Goal: Information Seeking & Learning: Learn about a topic

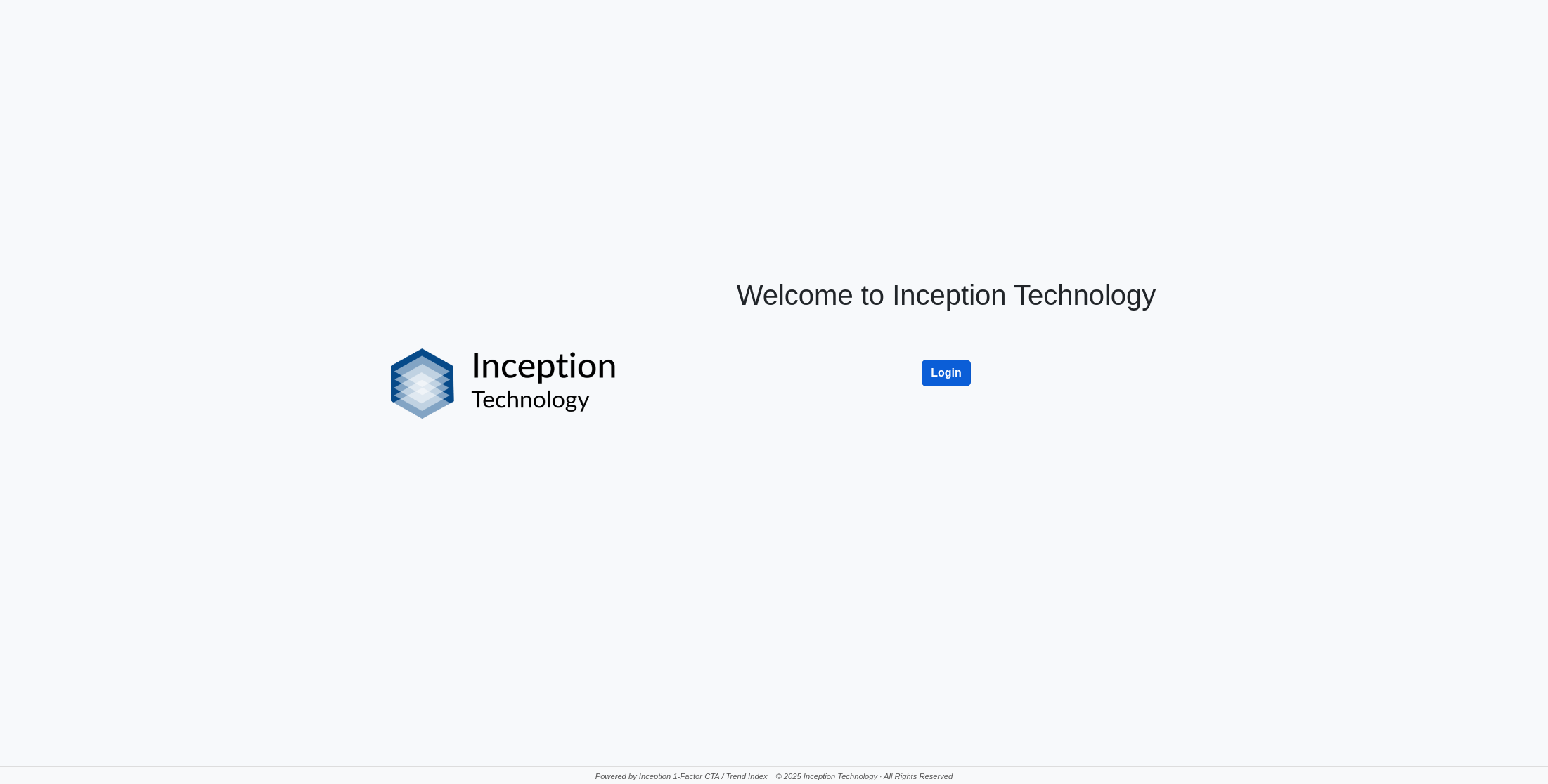
click at [947, 368] on button "Login" at bounding box center [945, 373] width 49 height 27
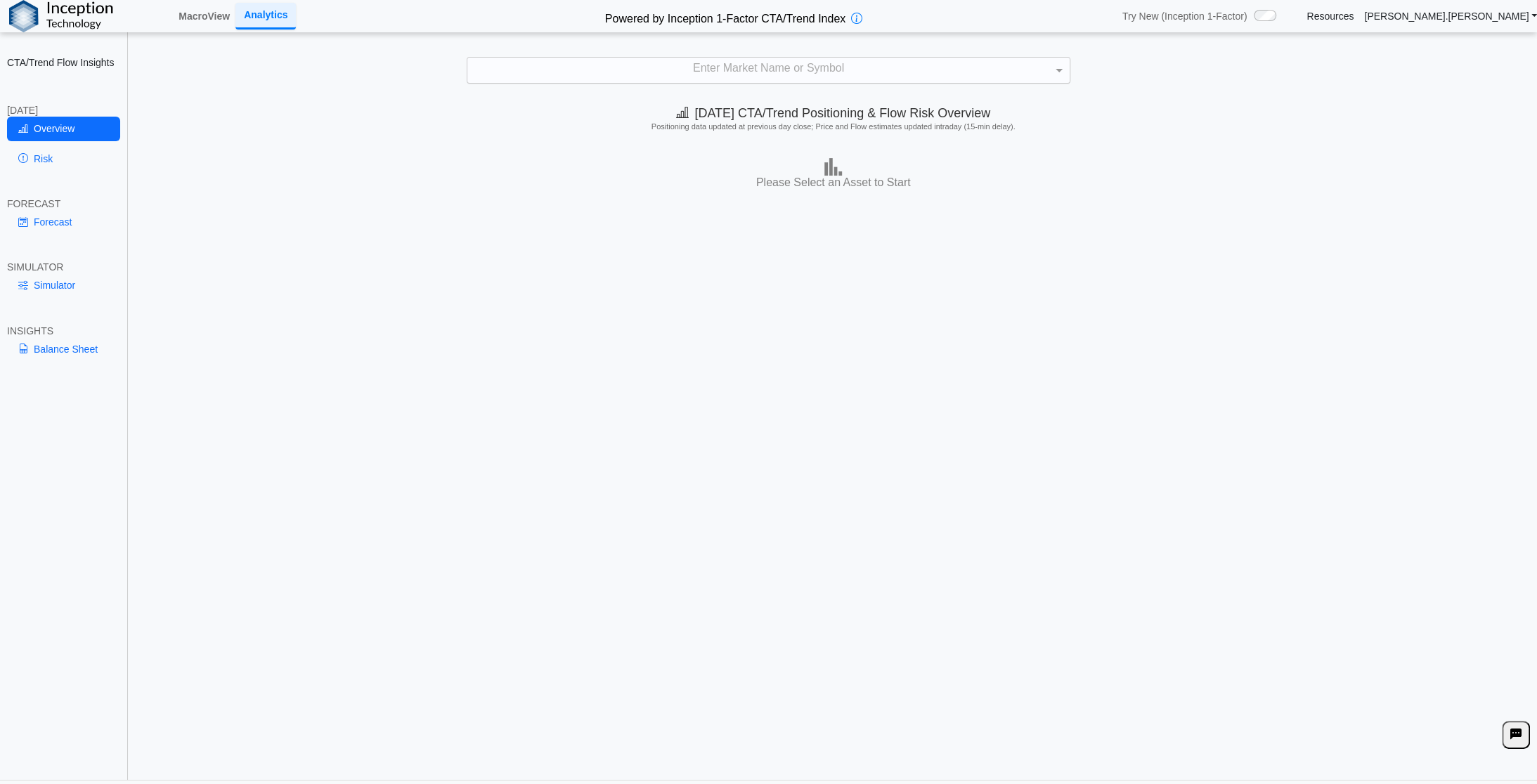
click at [723, 68] on div "Enter Market Name or Symbol" at bounding box center [768, 70] width 603 height 25
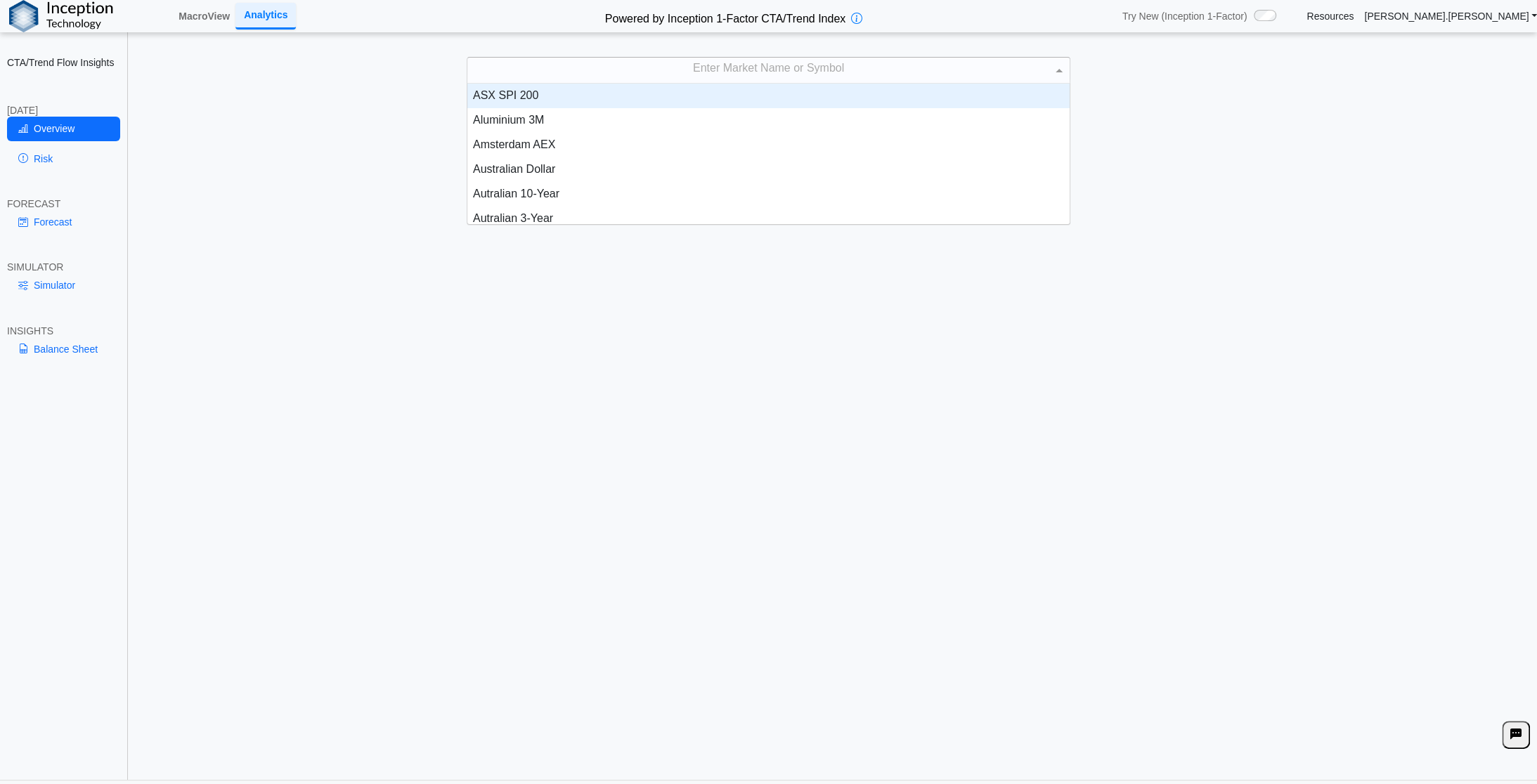
scroll to position [129, 592]
type input "***"
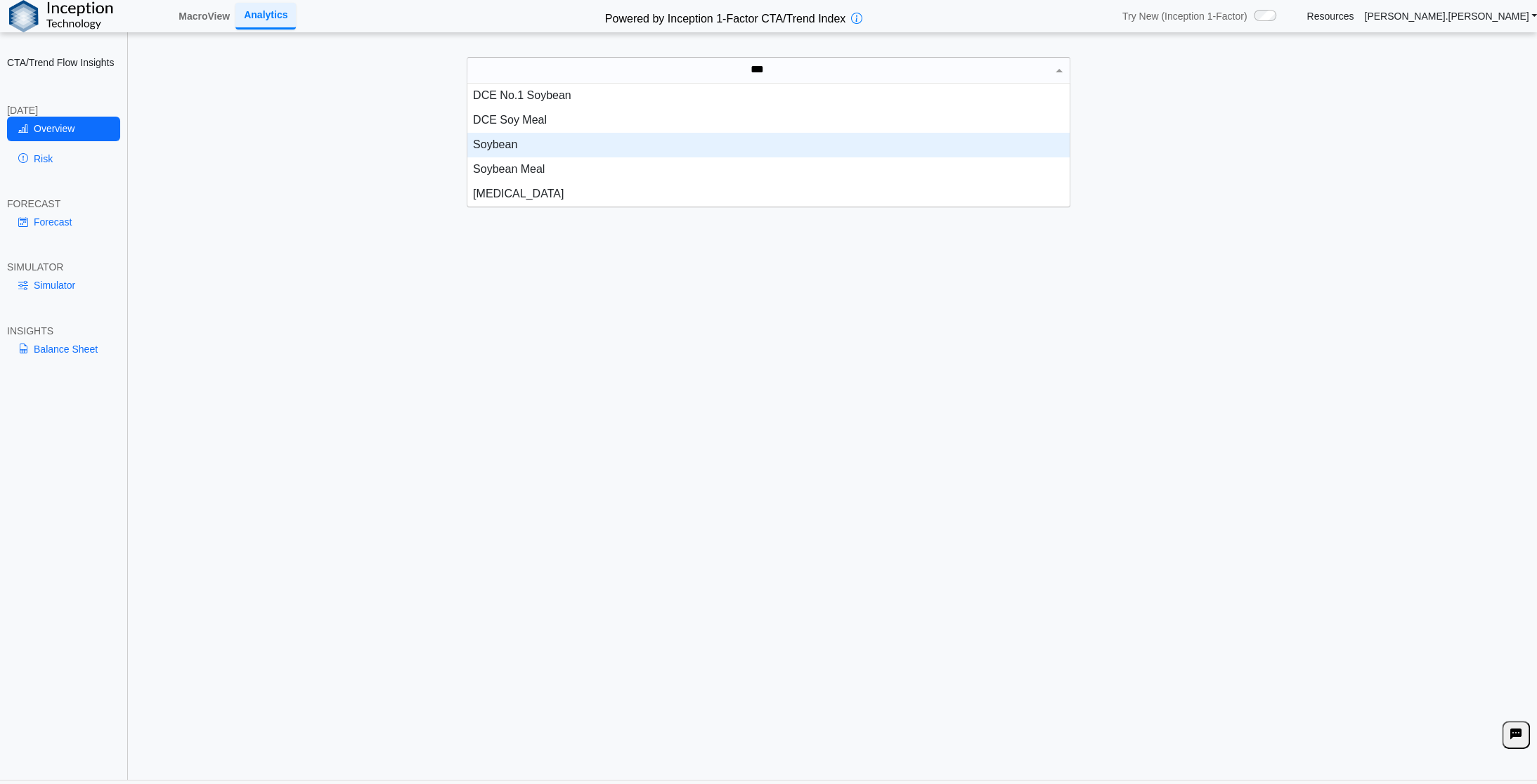
click at [522, 145] on div "Soybean" at bounding box center [768, 145] width 603 height 25
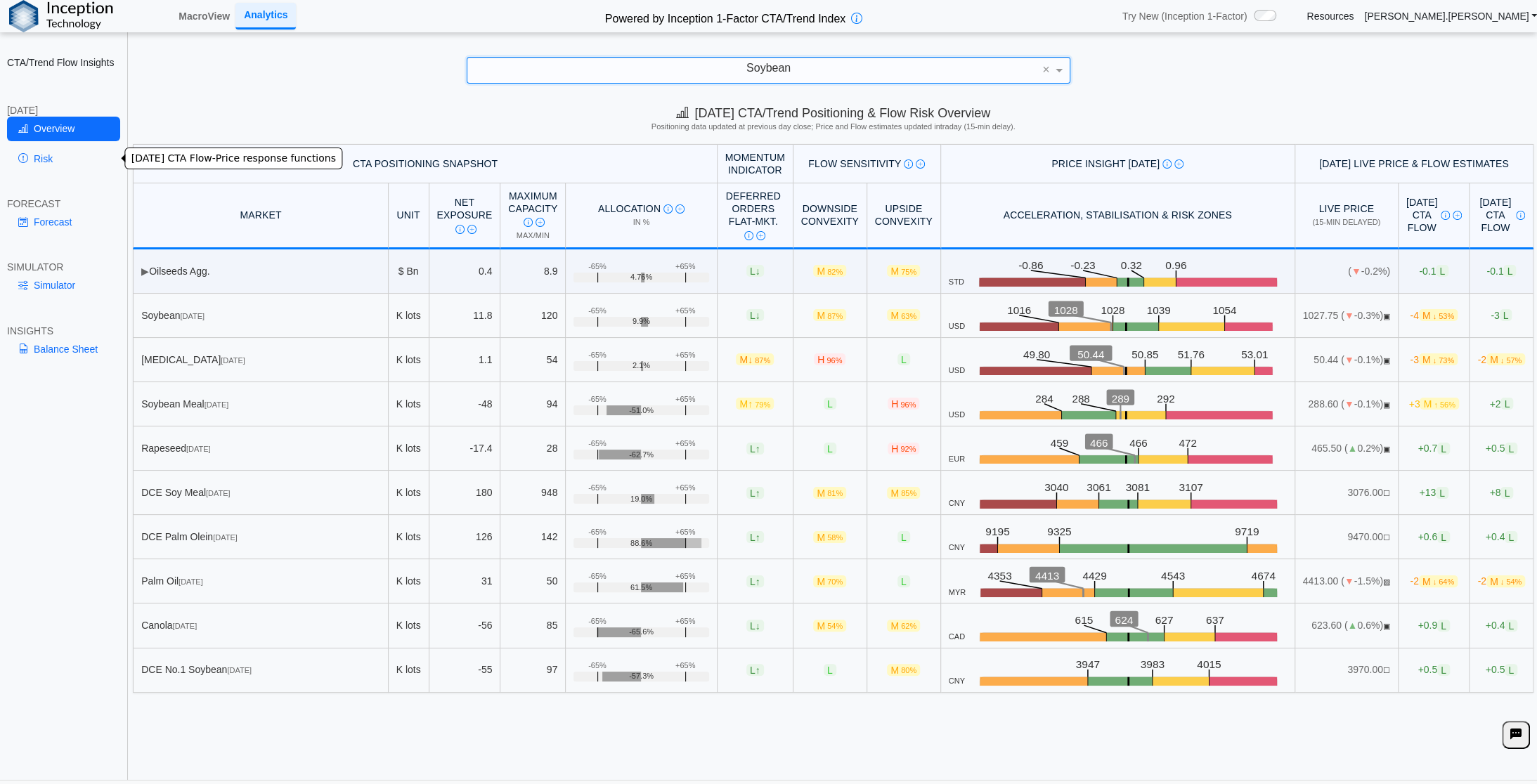
click at [61, 159] on link "Risk" at bounding box center [63, 158] width 113 height 24
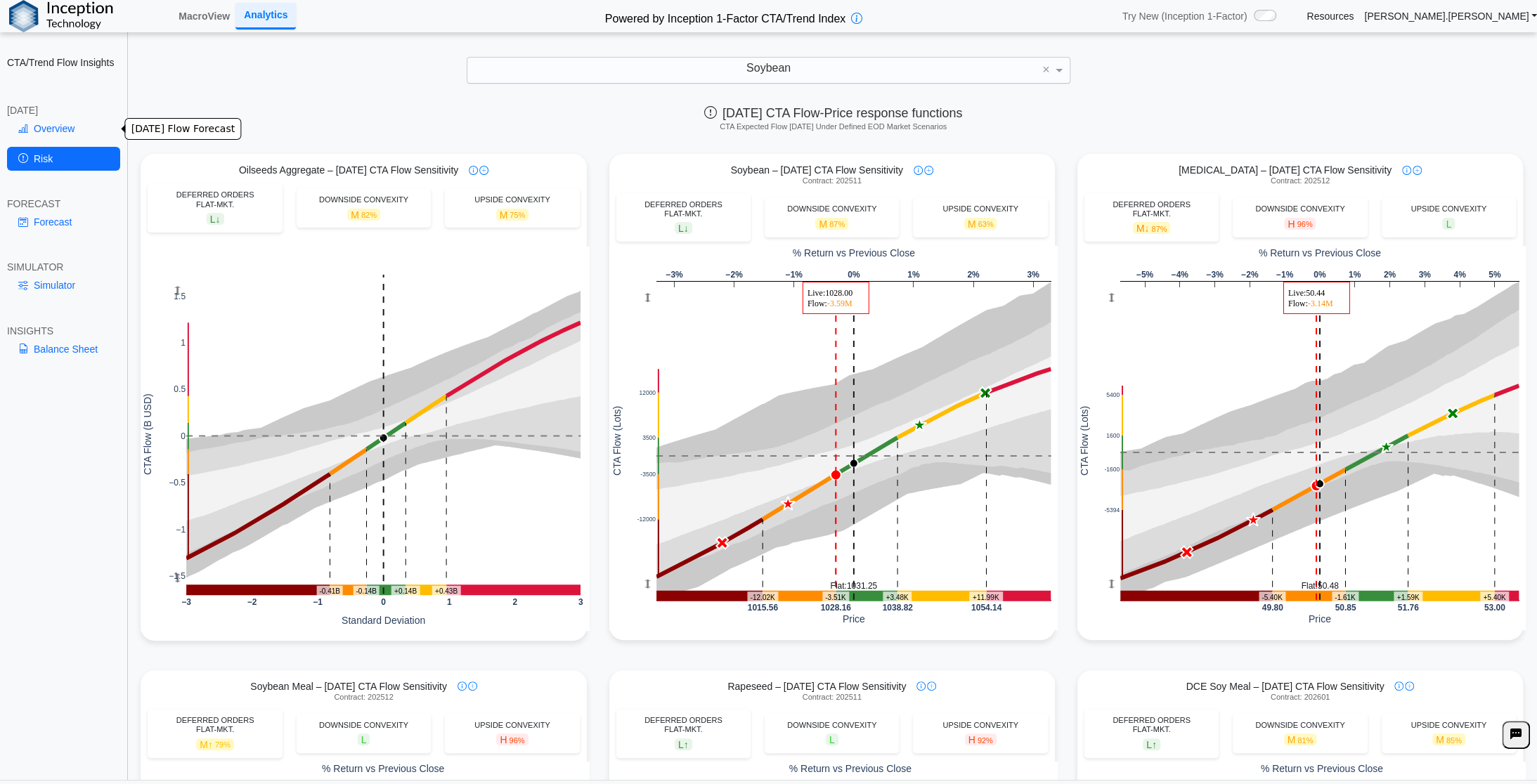
drag, startPoint x: 44, startPoint y: 123, endPoint x: 118, endPoint y: 117, distance: 74.2
click at [44, 123] on link "Overview" at bounding box center [63, 128] width 113 height 24
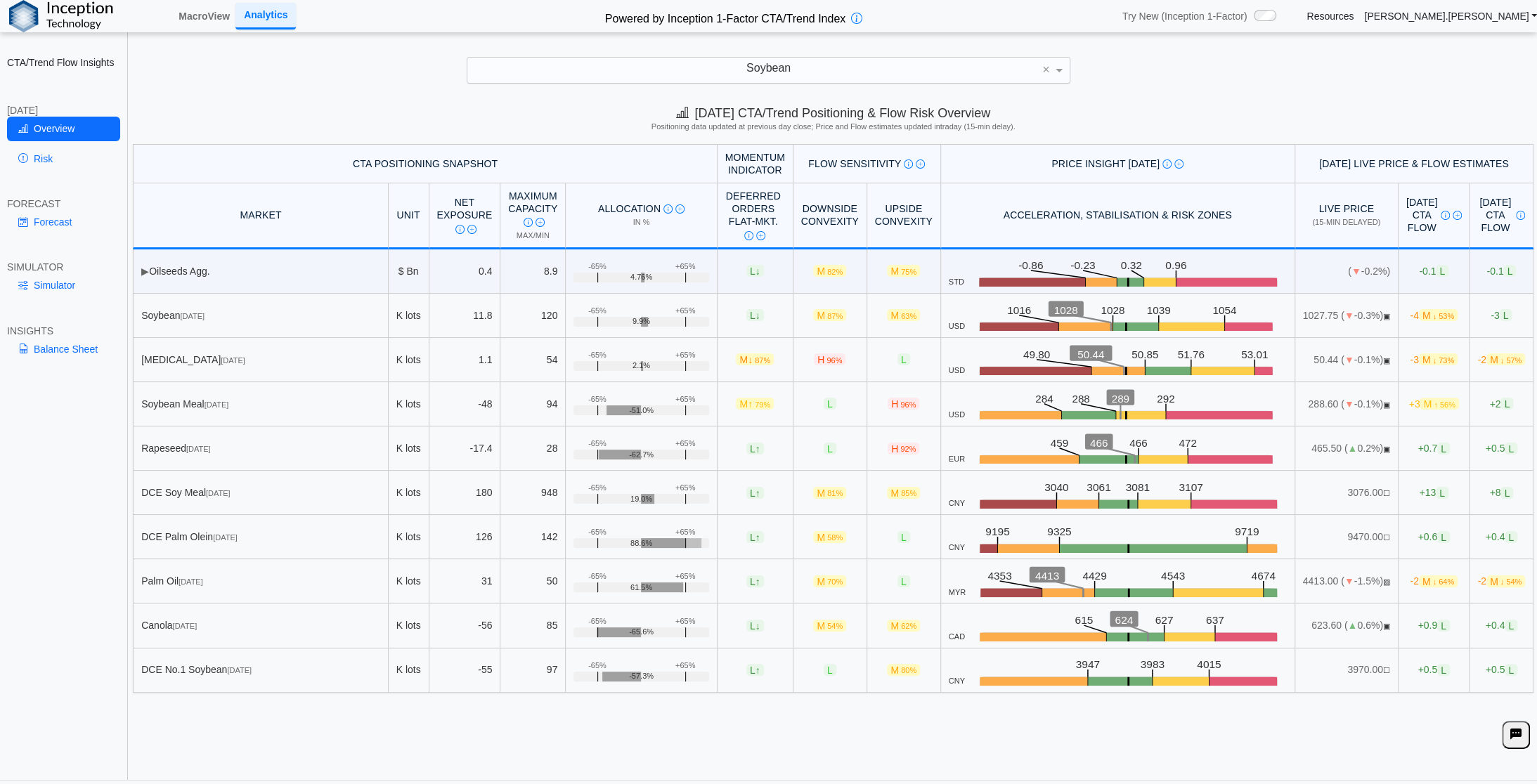
click at [819, 68] on div "Soybean" at bounding box center [768, 70] width 603 height 25
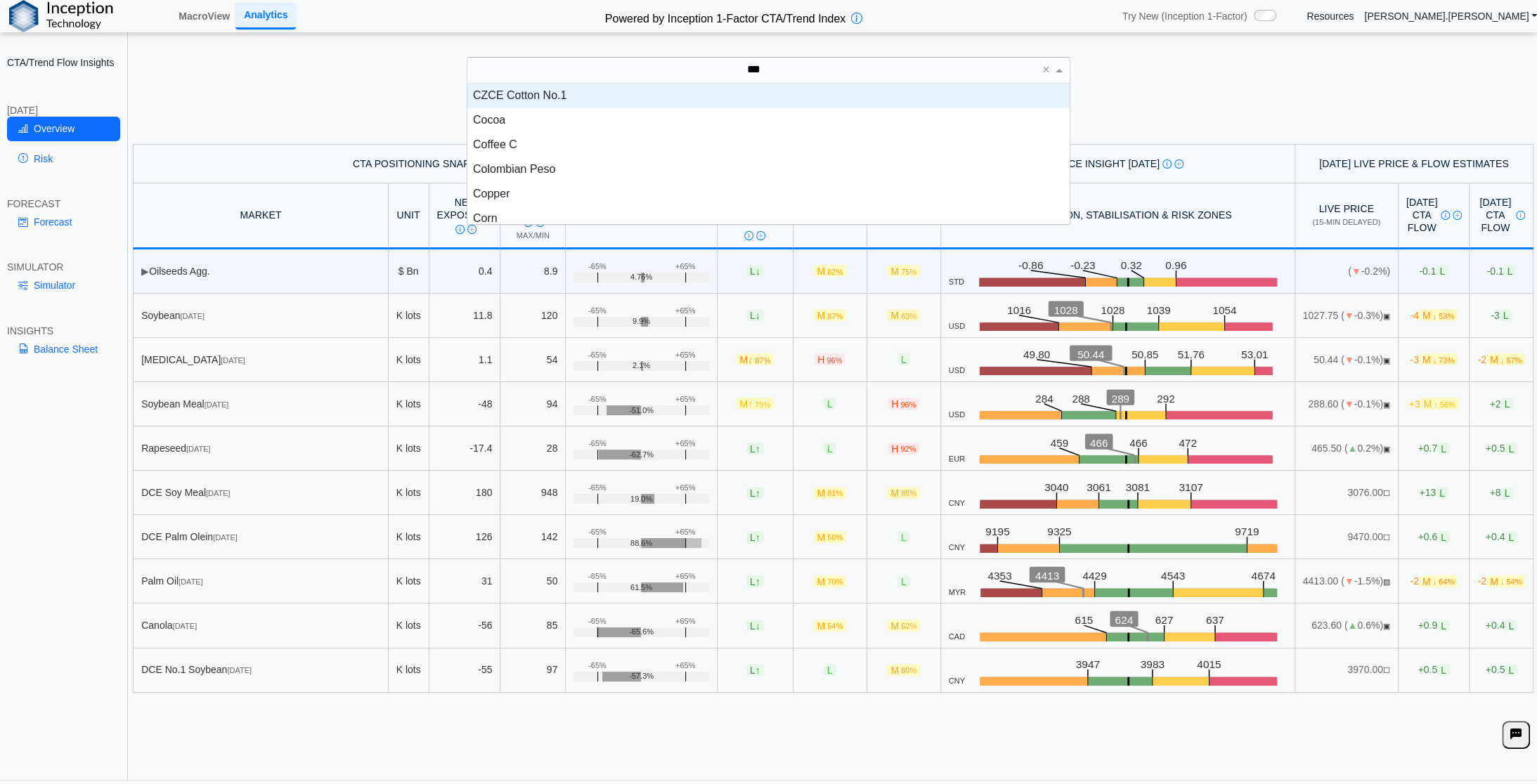
scroll to position [38, 592]
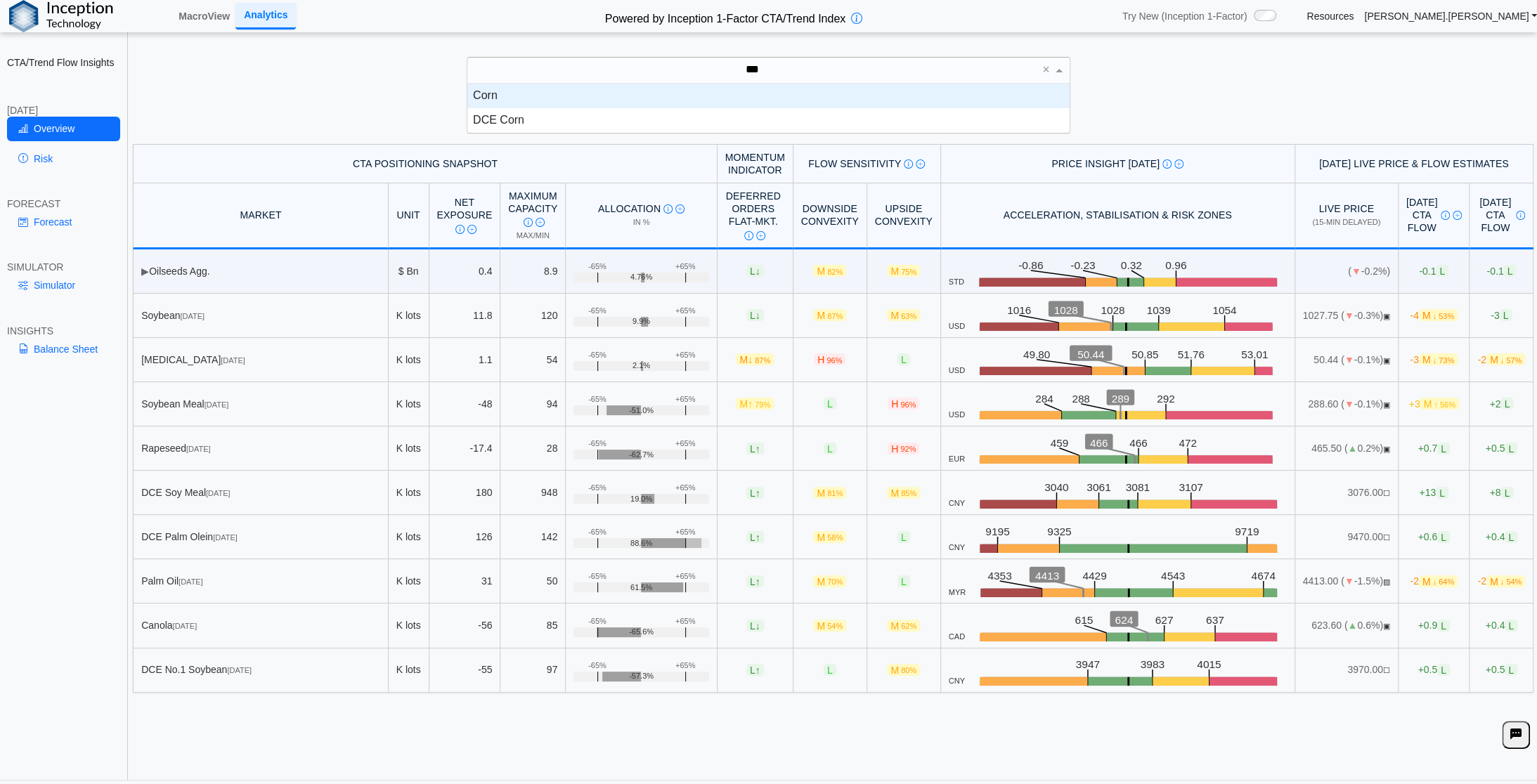
type input "****"
click at [554, 95] on div "Corn" at bounding box center [768, 96] width 603 height 25
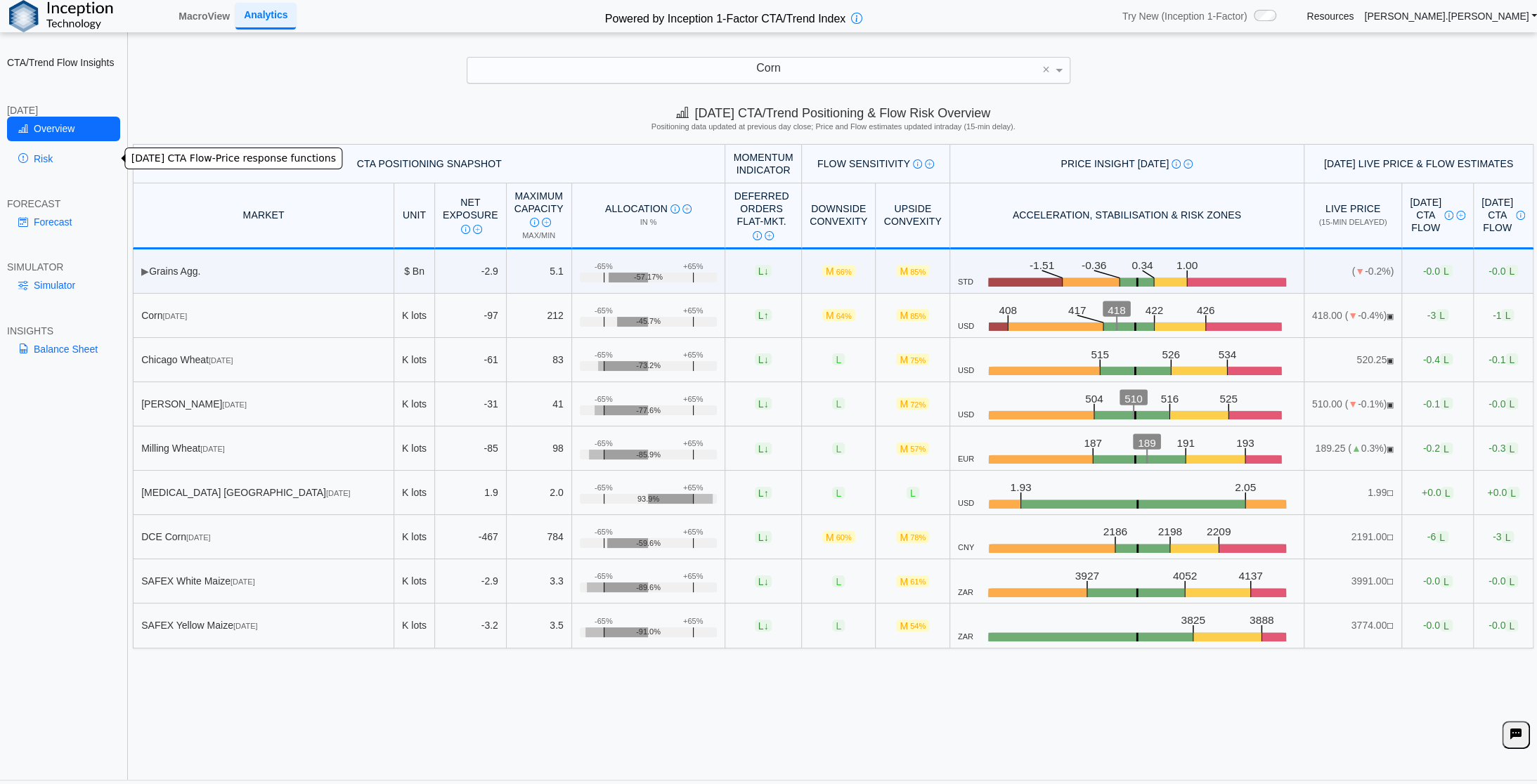
click at [33, 157] on link "Risk" at bounding box center [63, 158] width 113 height 24
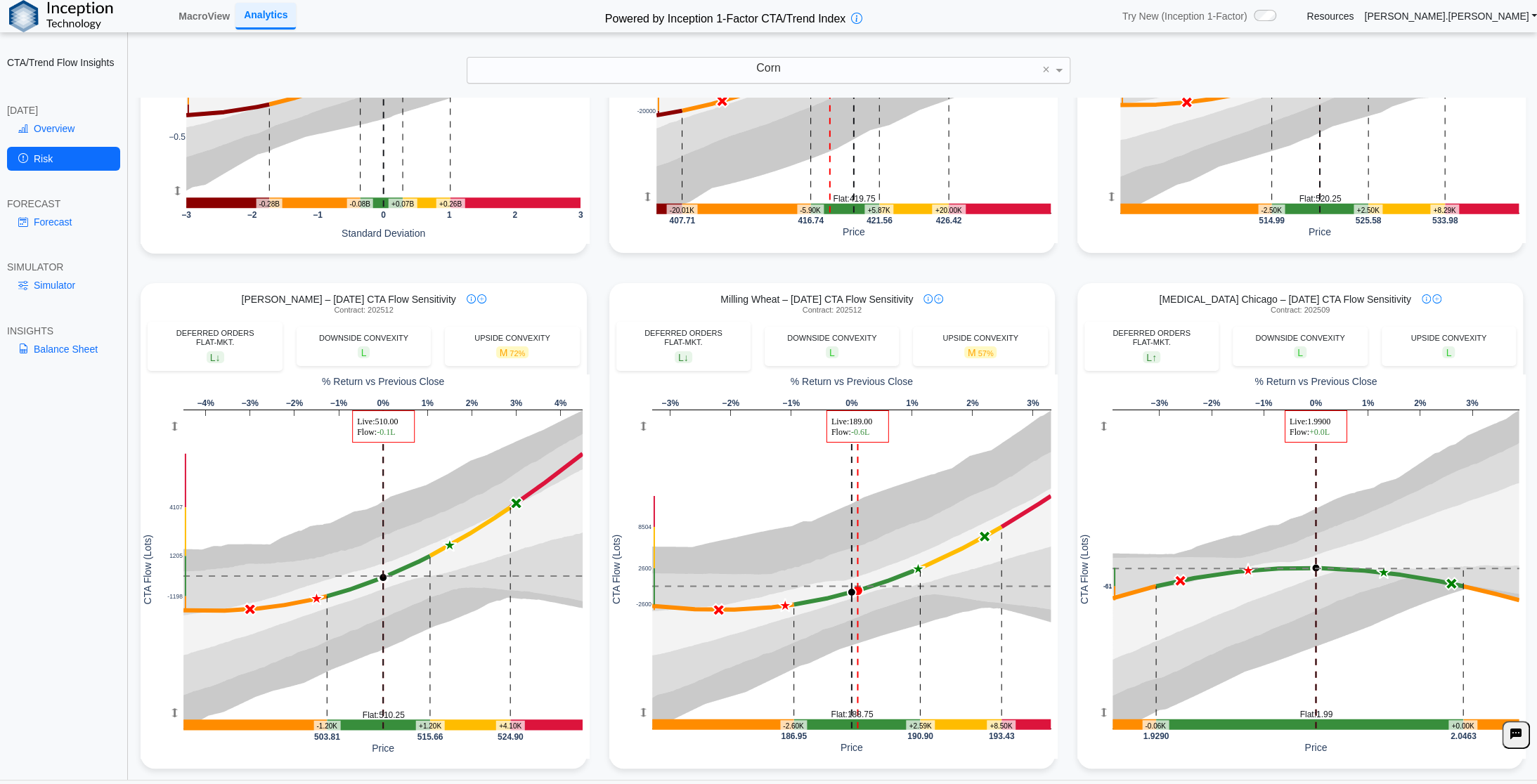
scroll to position [396, 0]
